Goal: Obtain resource: Download file/media

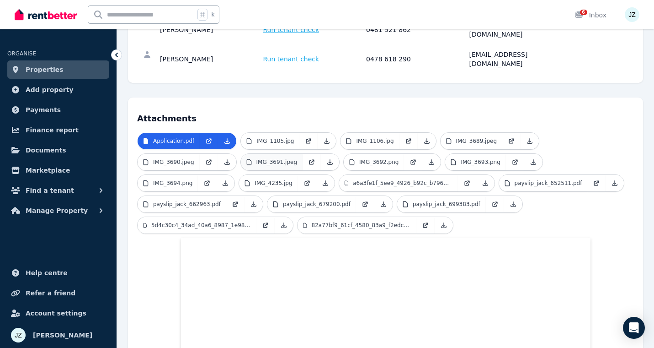
scroll to position [83, 0]
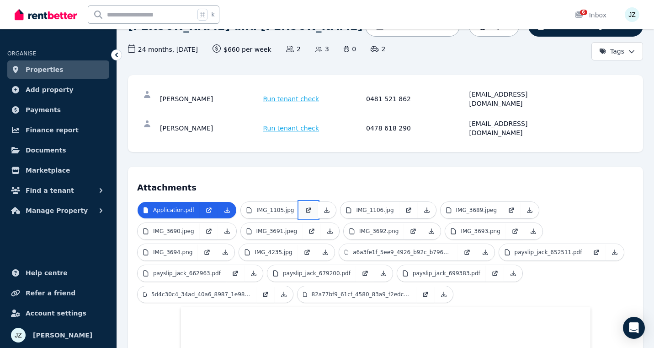
click at [300, 202] on link at bounding box center [309, 210] width 18 height 16
click at [374, 206] on p "IMG_1106.jpg" at bounding box center [374, 209] width 37 height 7
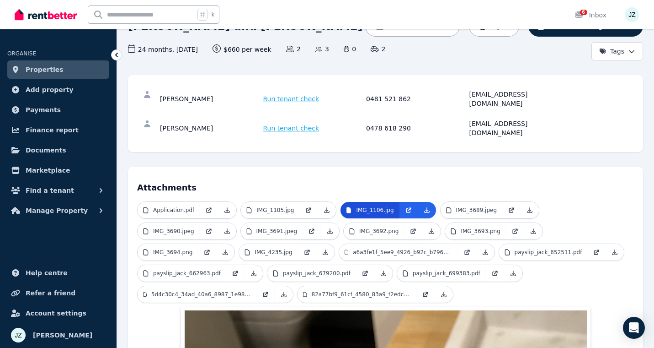
click at [374, 206] on p "IMG_1106.jpg" at bounding box center [374, 209] width 37 height 7
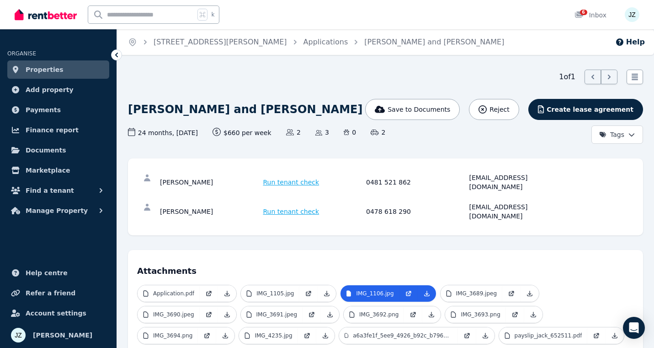
scroll to position [0, 0]
click at [200, 285] on link at bounding box center [209, 293] width 18 height 16
click at [423, 107] on span "Save to Documents" at bounding box center [419, 109] width 63 height 9
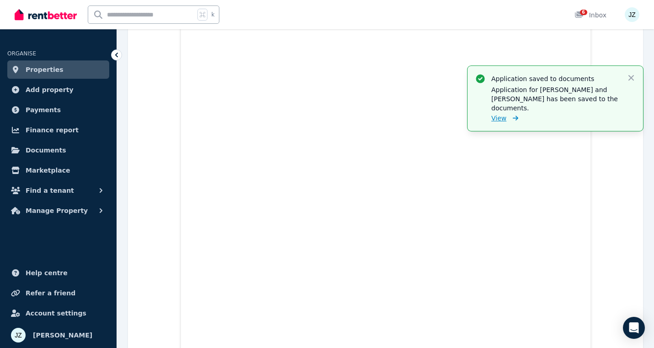
scroll to position [6416, 0]
click at [501, 113] on span "View" at bounding box center [499, 117] width 15 height 9
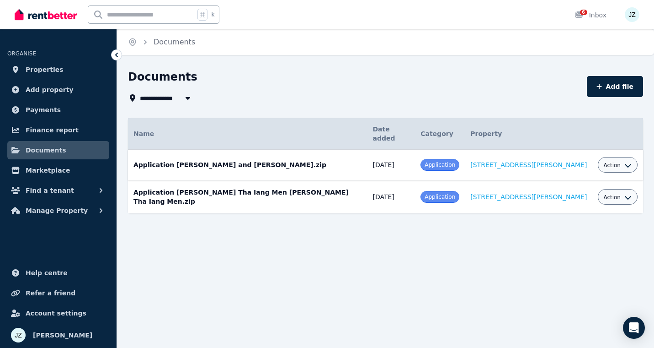
click at [425, 161] on span "Application" at bounding box center [440, 164] width 31 height 6
click at [625, 161] on icon "button" at bounding box center [628, 164] width 7 height 7
click at [585, 210] on link "Download" at bounding box center [590, 218] width 88 height 16
